Goal: Information Seeking & Learning: Find specific page/section

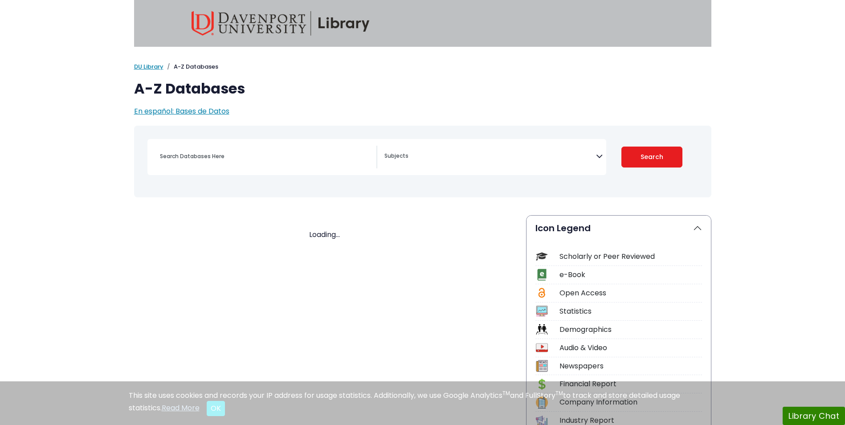
select select "Database Subject Filter"
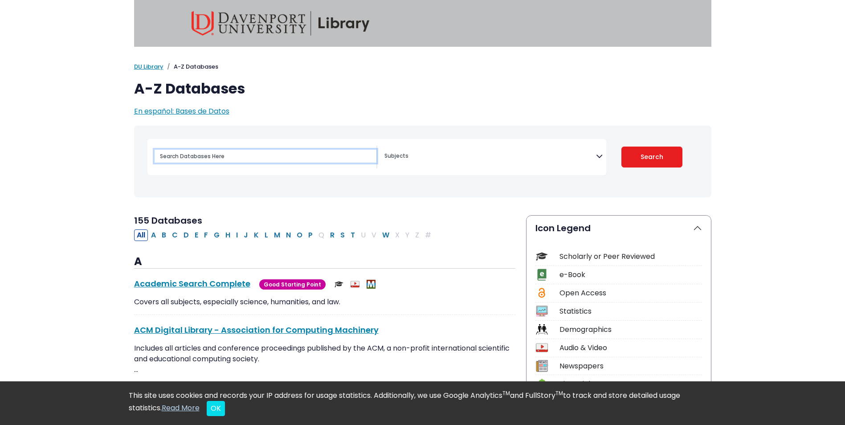
click at [264, 159] on input "Search database by title or keyword" at bounding box center [266, 156] width 222 height 13
paste input "IBISWorld"
type input "IBISWorld"
click at [621, 147] on button "Search" at bounding box center [651, 157] width 61 height 21
select select "Database Subject Filter"
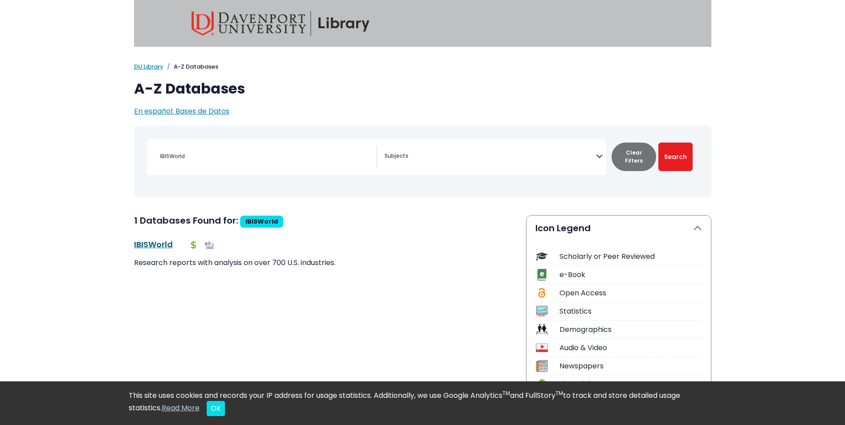
click at [157, 245] on link "IBISWorld This link opens in a new window" at bounding box center [153, 244] width 39 height 11
click at [250, 164] on div "IBISWorld" at bounding box center [266, 156] width 222 height 21
click at [241, 155] on input "IBISWorld" at bounding box center [266, 156] width 222 height 13
click at [211, 157] on input "Search database by title or keyword" at bounding box center [266, 156] width 222 height 13
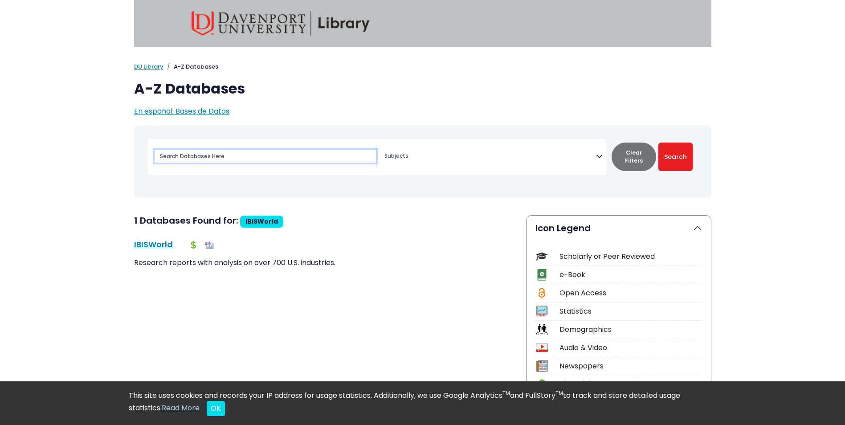
paste input "Mintel"
type input "Mintel"
click at [664, 153] on button "Search" at bounding box center [675, 157] width 34 height 29
select select "Database Subject Filter"
click at [205, 160] on input "Mintel" at bounding box center [266, 156] width 222 height 13
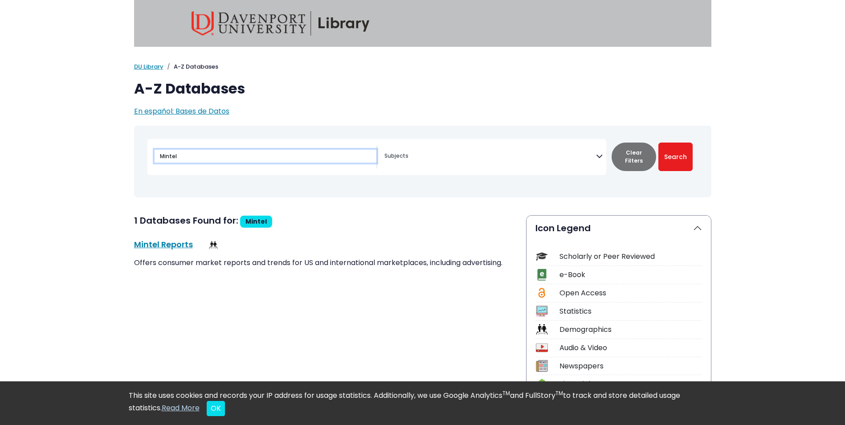
click at [205, 160] on input "Mintel" at bounding box center [266, 156] width 222 height 13
paste input "Statista"
type input "Statista"
click at [674, 156] on button "Search" at bounding box center [675, 157] width 34 height 29
select select "Database Subject Filter"
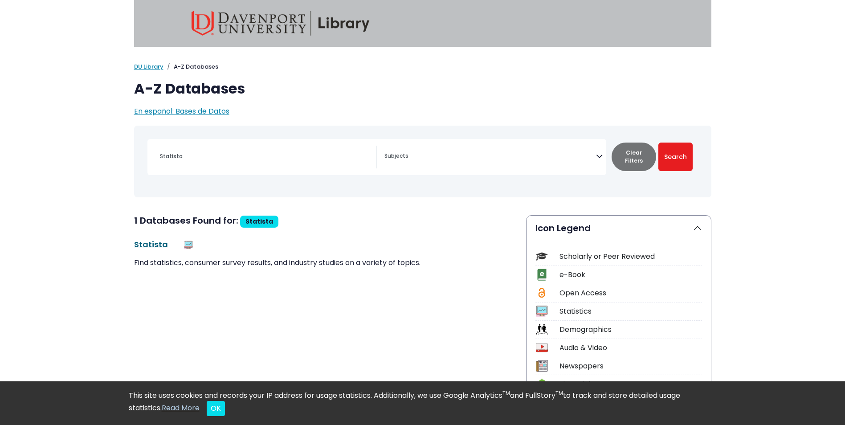
click at [148, 246] on link "Statista This link opens in a new window" at bounding box center [151, 244] width 34 height 11
